Goal: Information Seeking & Learning: Find specific page/section

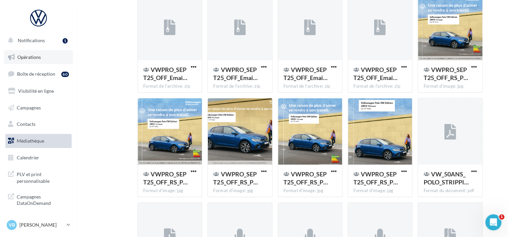
scroll to position [737, 0]
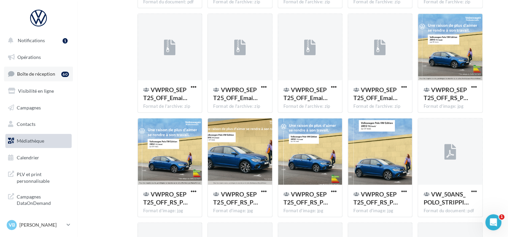
click at [31, 73] on span "Boîte de réception" at bounding box center [36, 74] width 38 height 6
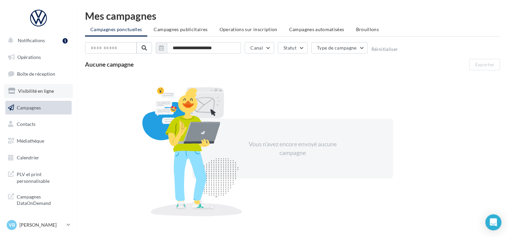
click at [29, 96] on link "Visibilité en ligne" at bounding box center [38, 91] width 69 height 14
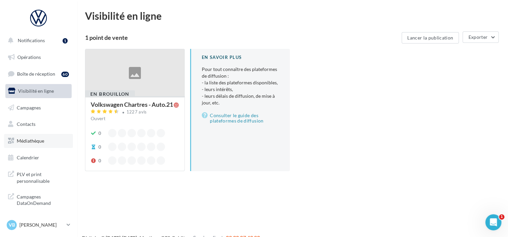
click at [30, 135] on link "Médiathèque" at bounding box center [38, 141] width 69 height 14
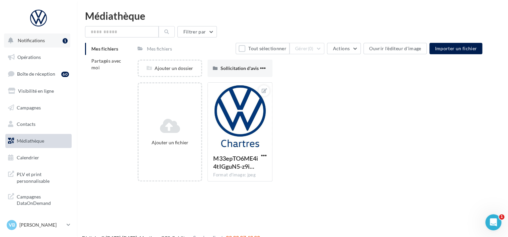
click at [28, 44] on button "Notifications 1" at bounding box center [37, 40] width 66 height 14
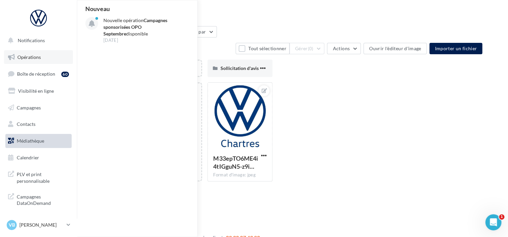
click at [33, 56] on span "Opérations" at bounding box center [28, 57] width 23 height 6
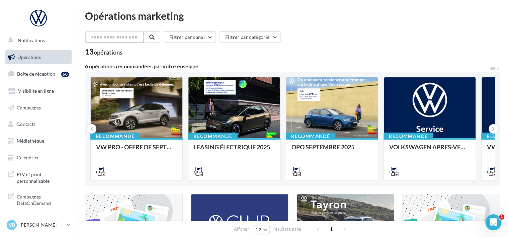
click at [105, 35] on input "text" at bounding box center [114, 36] width 59 height 11
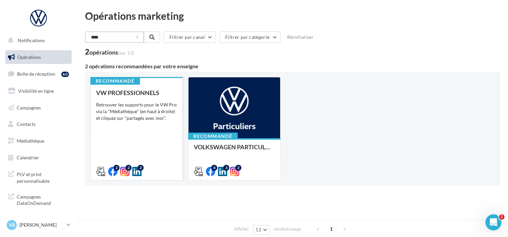
type input "****"
click at [117, 88] on div "Recommandé VW PROFESSIONNELS Retrouver les supports pour le VW Pro via la "Médi…" at bounding box center [137, 128] width 92 height 103
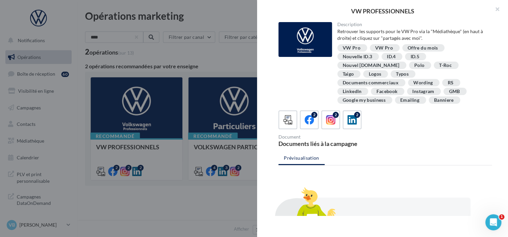
click at [197, 221] on div "VW PROFESSIONNELS Description Retrouver les supports pour le VW Pro via la "Méd…" at bounding box center [292, 221] width 415 height 0
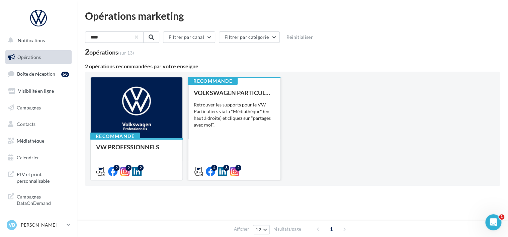
click at [203, 100] on div "VOLKSWAGEN PARTICULIER Retrouver les supports pour le VW Particuliers via la "M…" at bounding box center [234, 131] width 81 height 85
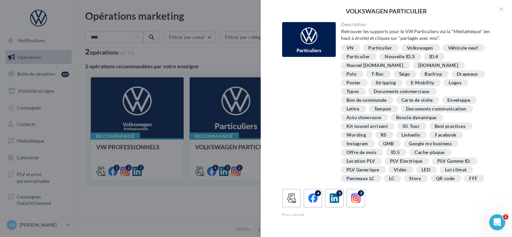
click at [356, 72] on div "Polo" at bounding box center [351, 74] width 10 height 5
click at [363, 70] on div "Polo" at bounding box center [352, 73] width 22 height 7
drag, startPoint x: 424, startPoint y: 64, endPoint x: 431, endPoint y: 66, distance: 7.8
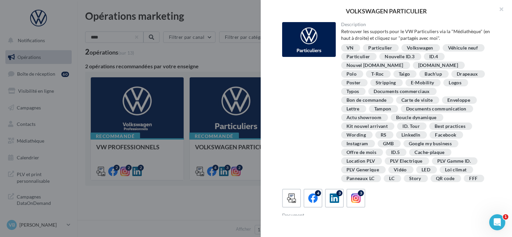
click at [356, 72] on div "Polo" at bounding box center [351, 74] width 10 height 5
click at [363, 70] on div "Polo" at bounding box center [352, 73] width 22 height 7
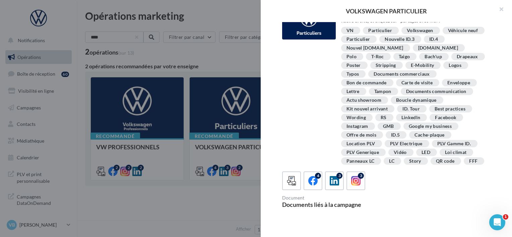
scroll to position [10, 0]
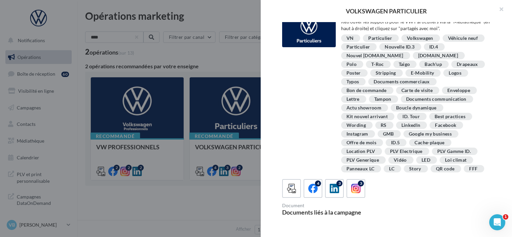
click at [356, 62] on div "Polo" at bounding box center [351, 64] width 10 height 5
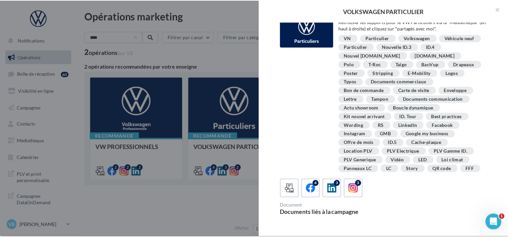
scroll to position [0, 0]
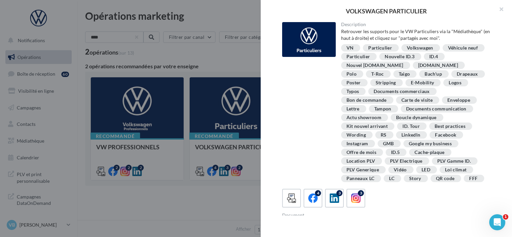
click at [115, 221] on div "VOLKSWAGEN PARTICULIER Description Retrouver les supports pour le VW Particulie…" at bounding box center [294, 221] width 419 height 0
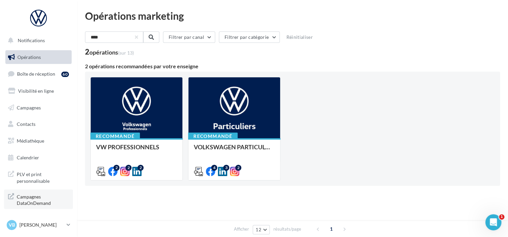
click at [28, 195] on span "Campagnes DataOnDemand" at bounding box center [43, 199] width 52 height 14
click at [20, 140] on span "Médiathèque" at bounding box center [30, 141] width 27 height 6
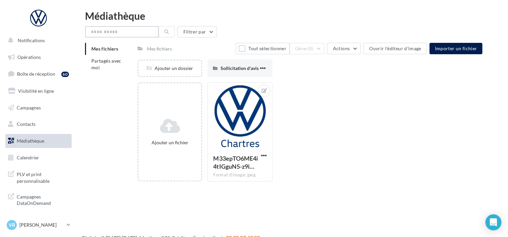
click at [115, 30] on input "text" at bounding box center [122, 31] width 74 height 11
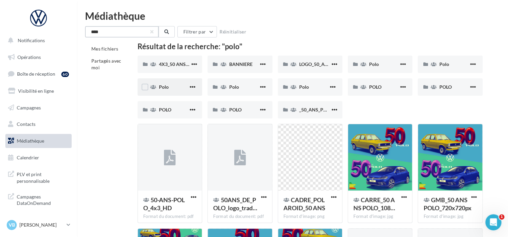
scroll to position [19, 0]
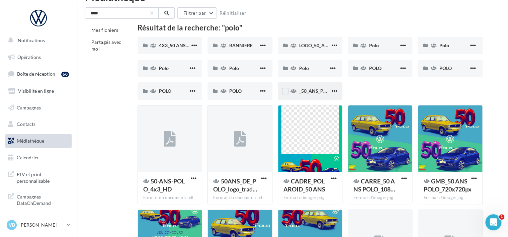
click at [296, 95] on div "_50_ANS_POLO" at bounding box center [310, 90] width 65 height 17
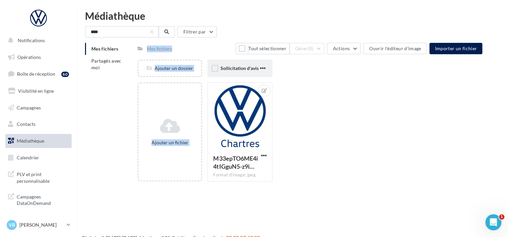
click at [221, 74] on div "Sollicitation d'avis" at bounding box center [240, 68] width 65 height 17
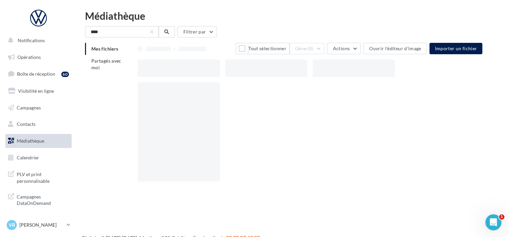
click at [221, 74] on div at bounding box center [182, 68] width 88 height 17
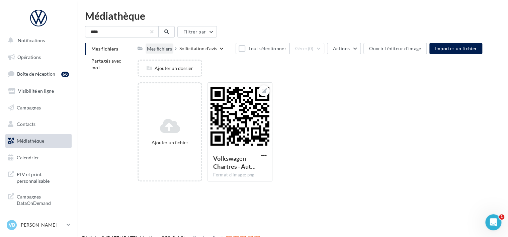
click at [163, 48] on div "Mes fichiers" at bounding box center [159, 49] width 25 height 7
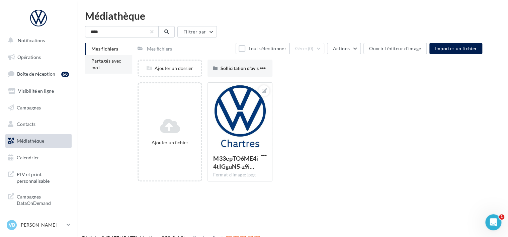
click at [106, 59] on span "Partagés avec moi" at bounding box center [106, 64] width 30 height 12
click at [161, 31] on button at bounding box center [167, 31] width 16 height 11
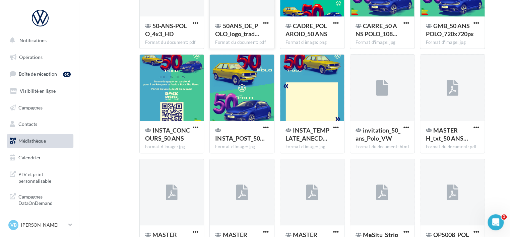
scroll to position [184, 0]
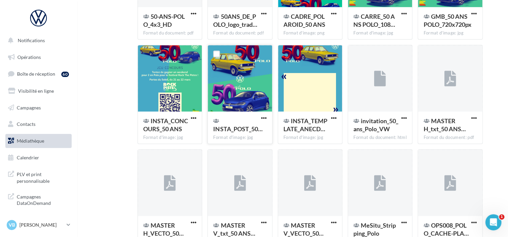
click at [231, 98] on div at bounding box center [240, 78] width 64 height 67
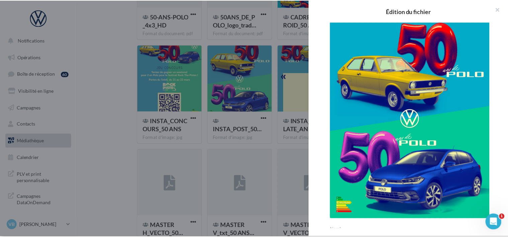
scroll to position [9, 0]
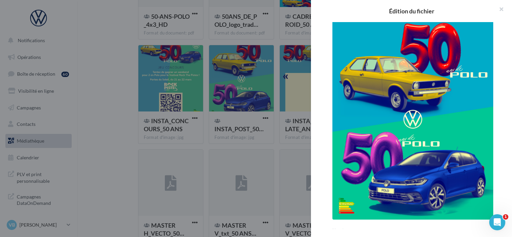
click at [271, 118] on div at bounding box center [256, 118] width 512 height 237
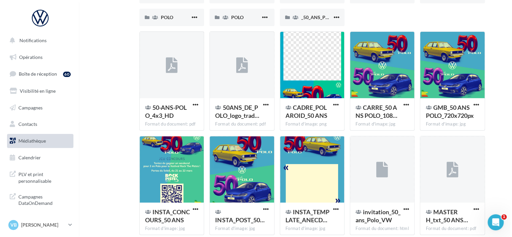
scroll to position [74, 0]
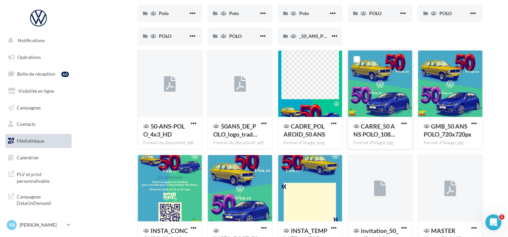
click at [386, 88] on div at bounding box center [380, 84] width 64 height 67
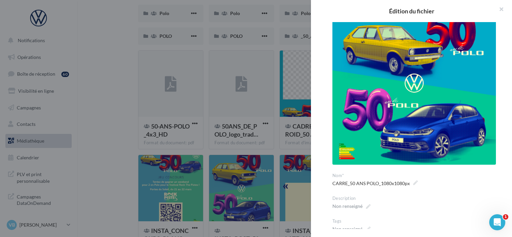
scroll to position [27, 0]
click at [284, 117] on div at bounding box center [256, 118] width 512 height 237
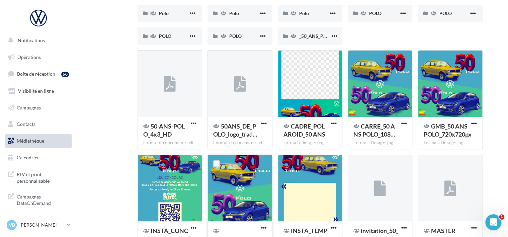
click at [247, 180] on div at bounding box center [240, 188] width 64 height 67
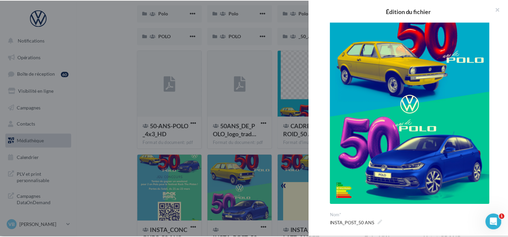
scroll to position [0, 0]
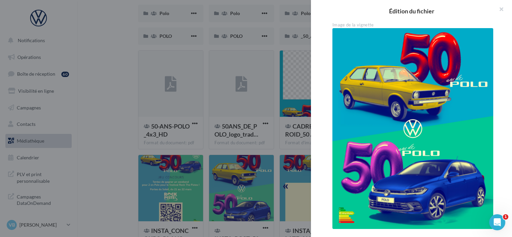
click at [123, 153] on div at bounding box center [256, 118] width 512 height 237
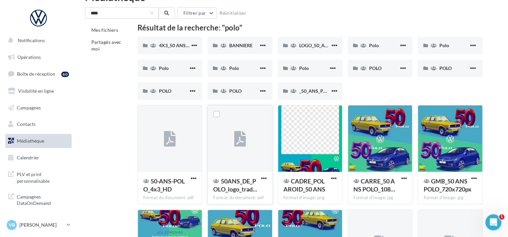
scroll to position [17, 0]
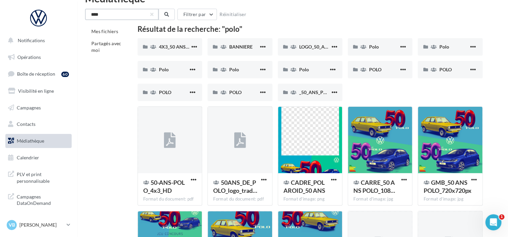
click at [135, 16] on input "****" at bounding box center [122, 14] width 74 height 11
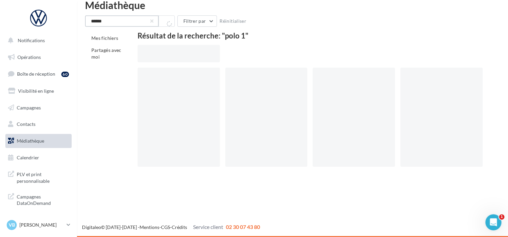
scroll to position [11, 0]
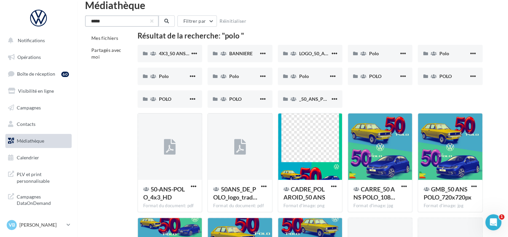
scroll to position [17, 0]
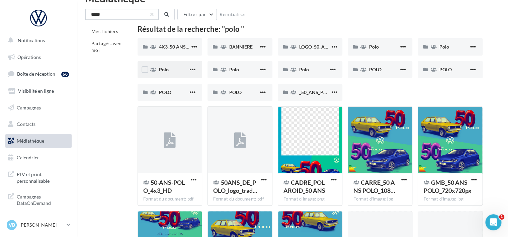
type input "****"
click at [170, 65] on div "Polo" at bounding box center [170, 69] width 65 height 17
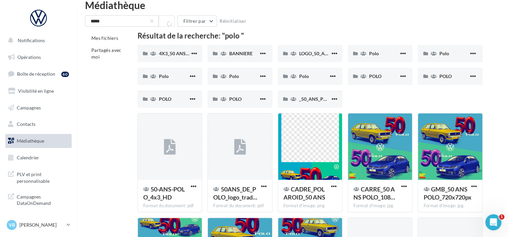
scroll to position [17, 0]
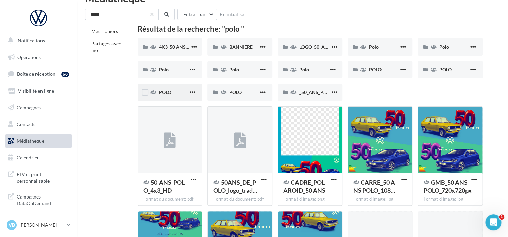
click at [174, 92] on div "POLO" at bounding box center [173, 92] width 29 height 7
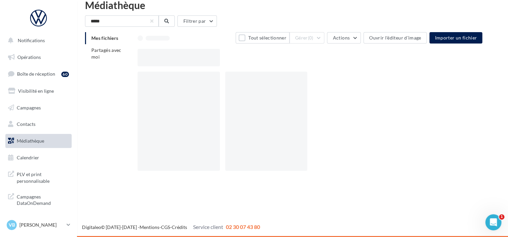
scroll to position [11, 0]
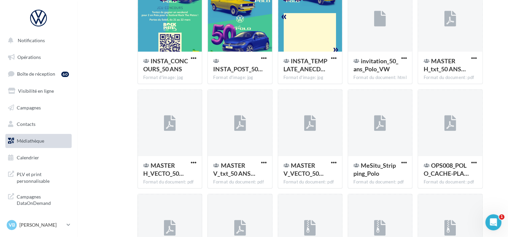
scroll to position [261, 0]
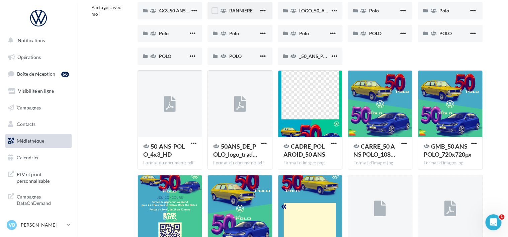
click at [210, 67] on div "4X3_50 ANS POLO 4X3_50 ANS POLO BANNIERE BANNIERE LOGO_50_ANS_POLO LOGO_50_ANS_…" at bounding box center [313, 36] width 351 height 68
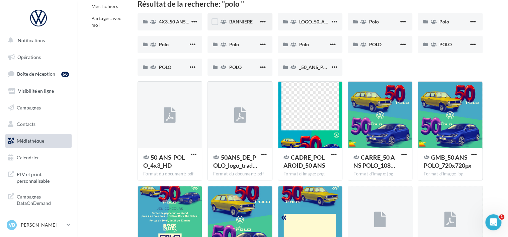
scroll to position [0, 0]
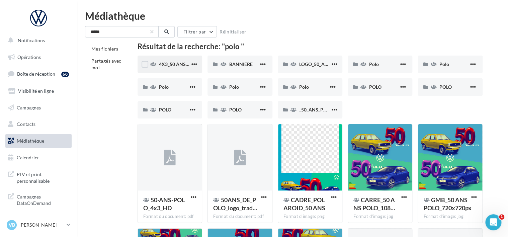
click at [167, 69] on div "4X3_50 ANS POLO" at bounding box center [170, 64] width 65 height 17
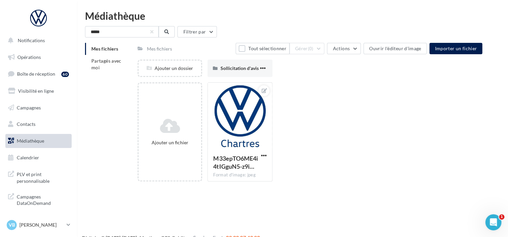
click at [167, 69] on div "Ajouter un dossier" at bounding box center [170, 68] width 63 height 7
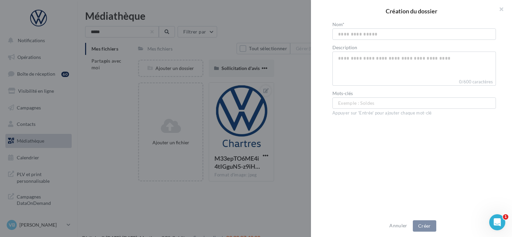
click at [167, 69] on div at bounding box center [256, 118] width 512 height 237
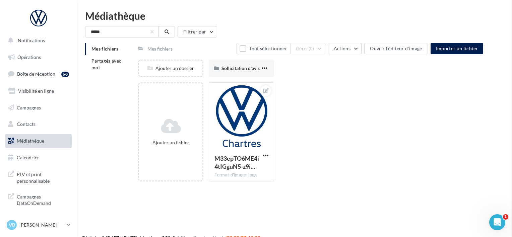
click at [138, 187] on div "Création du dossier Nom* Description 0/600 caractères Mots-clés Exemple : Solde…" at bounding box center [312, 187] width 348 height 0
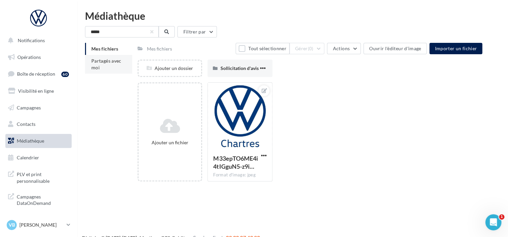
click at [106, 65] on li "Partagés avec moi" at bounding box center [108, 64] width 47 height 19
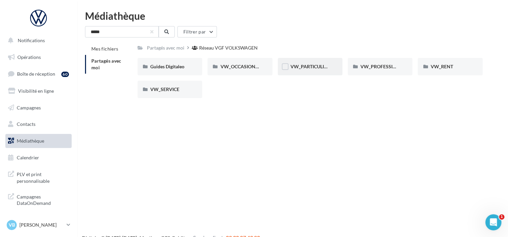
click at [288, 67] on div "VW_PARTICULIERS" at bounding box center [310, 66] width 65 height 17
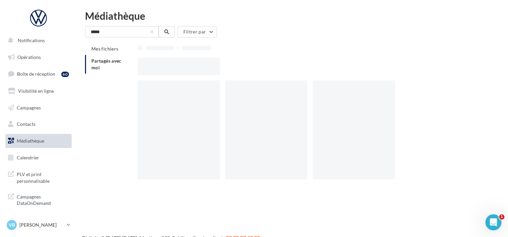
click at [288, 67] on div at bounding box center [313, 66] width 351 height 17
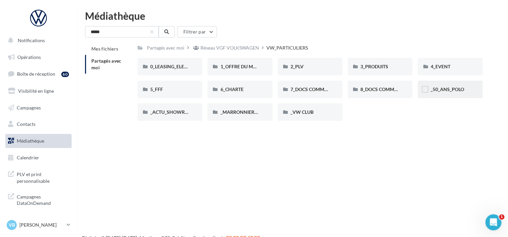
click at [442, 86] on div "_50_ANS_POLO" at bounding box center [450, 89] width 65 height 17
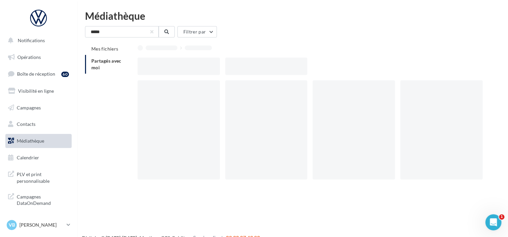
click at [442, 86] on div at bounding box center [441, 129] width 82 height 99
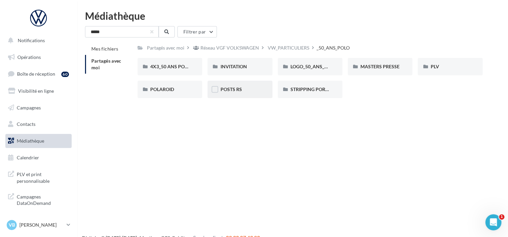
click at [251, 89] on div "POSTS RS" at bounding box center [239, 89] width 39 height 7
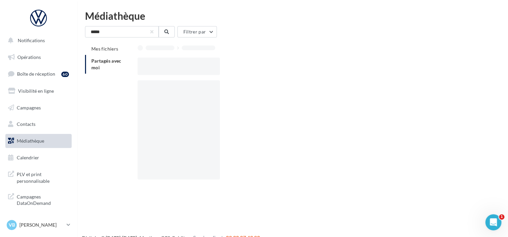
click at [251, 89] on div at bounding box center [313, 132] width 351 height 104
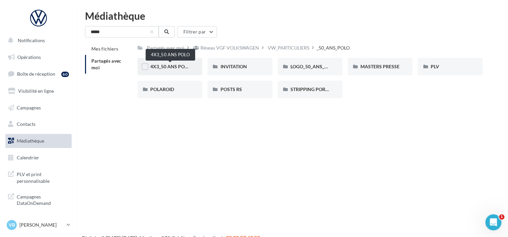
click at [183, 68] on span "4X3_50 ANS POLO" at bounding box center [170, 67] width 40 height 6
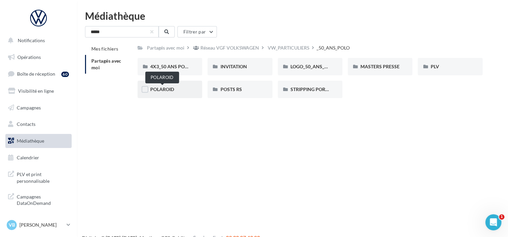
click at [171, 90] on span "POLAROID" at bounding box center [162, 89] width 24 height 6
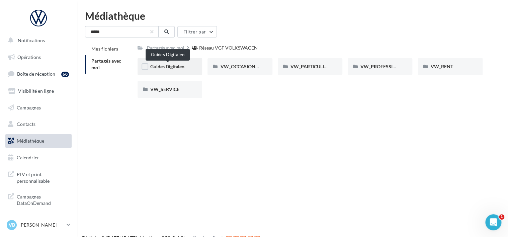
click at [182, 68] on span "Guides Digitaleo" at bounding box center [167, 67] width 34 height 6
